Goal: Task Accomplishment & Management: Use online tool/utility

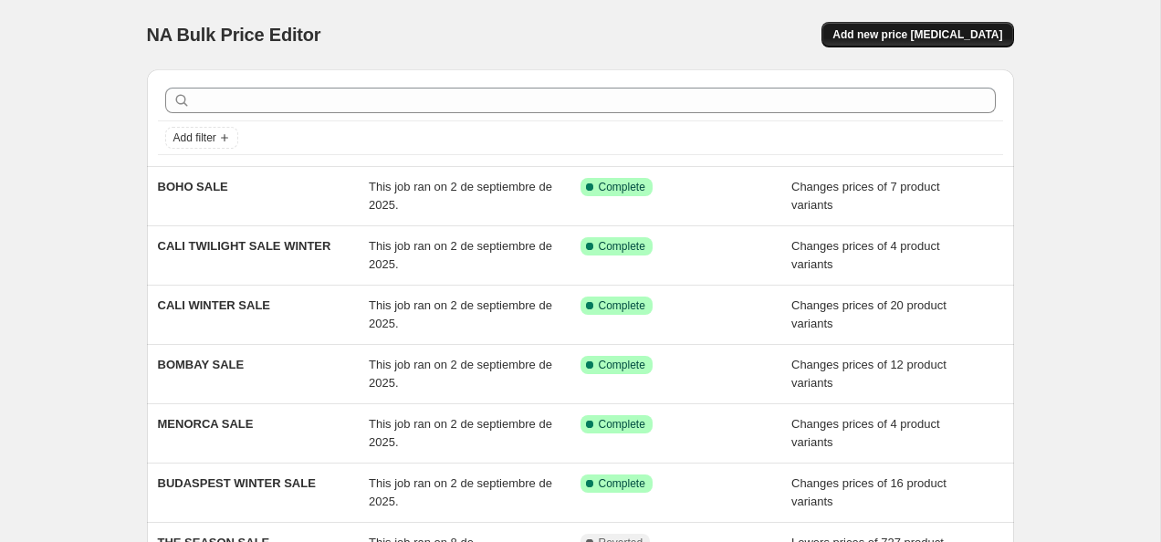
click at [883, 36] on span "Add new price [MEDICAL_DATA]" at bounding box center [917, 34] width 170 height 15
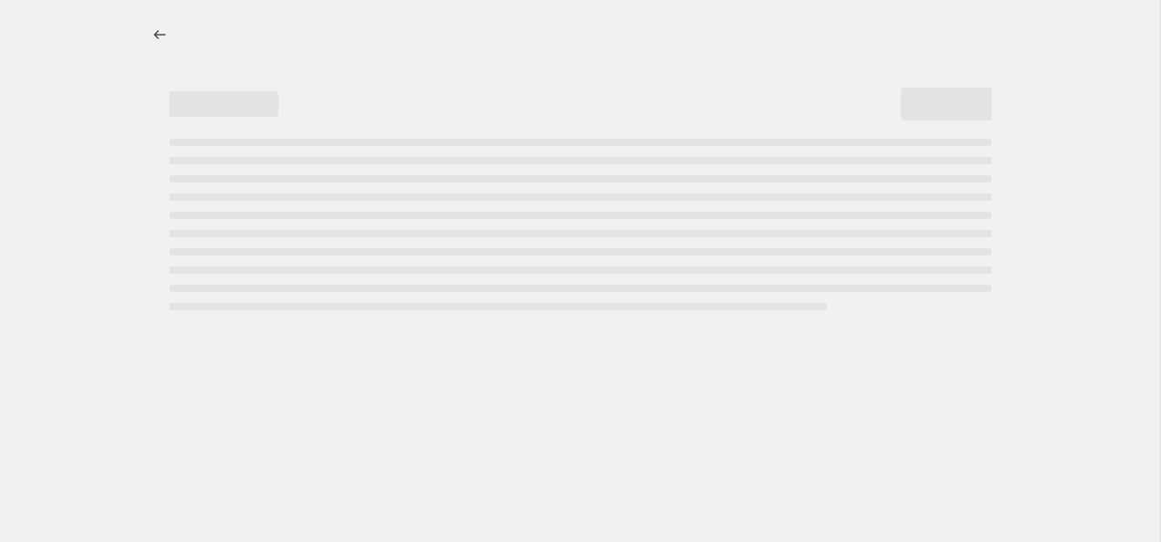
select select "percentage"
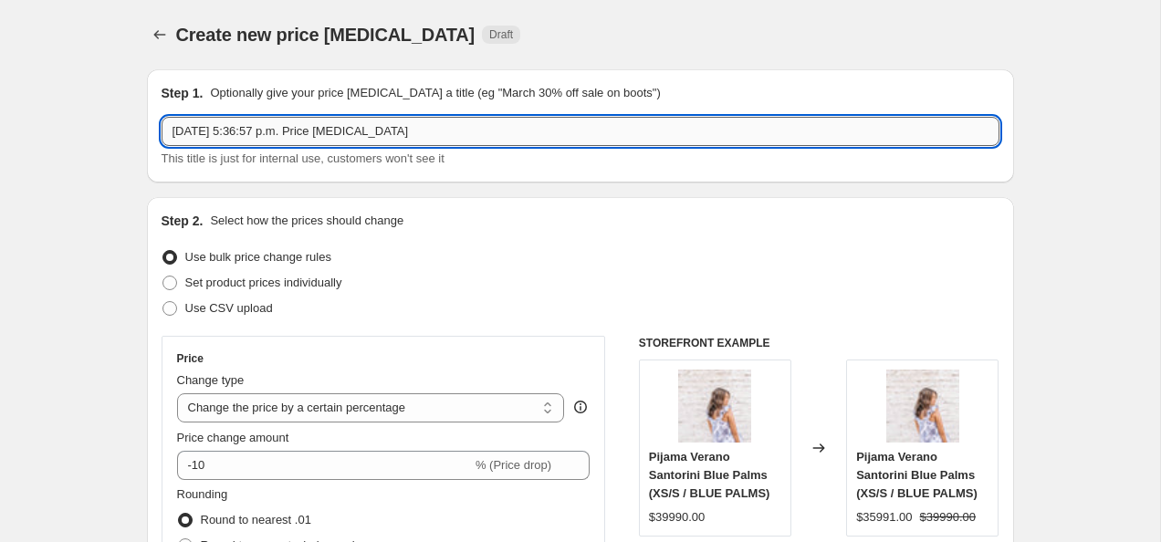
click at [396, 132] on input "[DATE] 5:36:57 p.m. Price [MEDICAL_DATA]" at bounding box center [581, 131] width 838 height 29
type input "c"
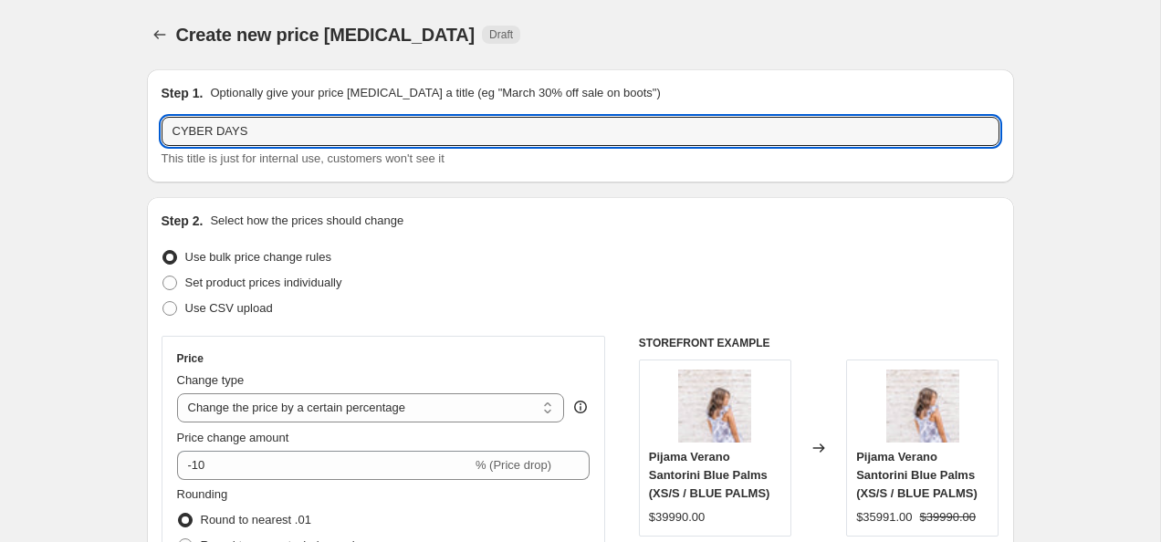
type input "CYBER DAYS"
click at [642, 272] on div "Set product prices individually" at bounding box center [581, 283] width 838 height 26
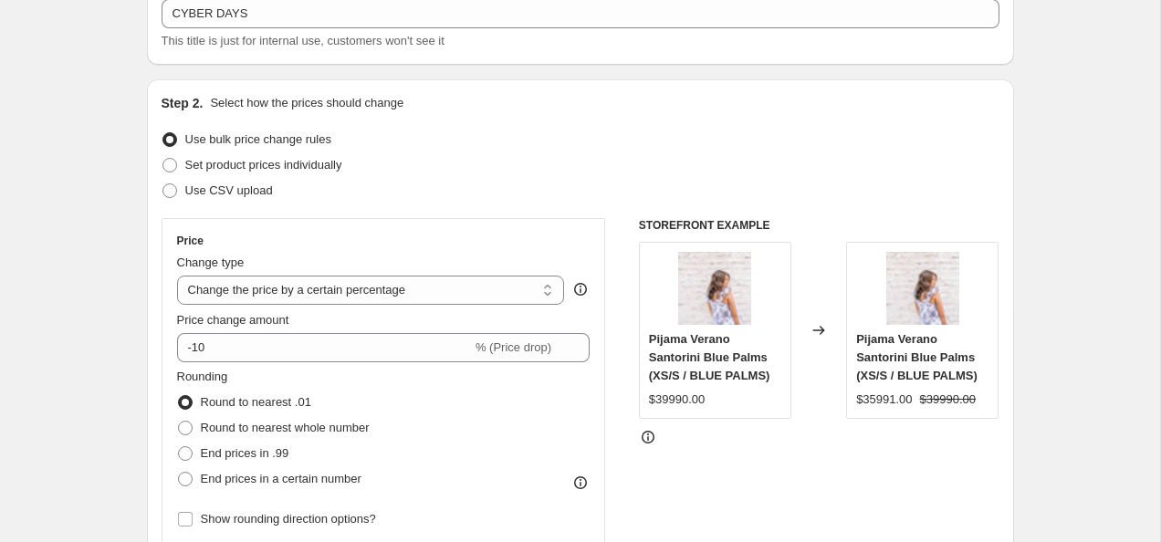
scroll to position [158, 0]
